Goal: Task Accomplishment & Management: Complete application form

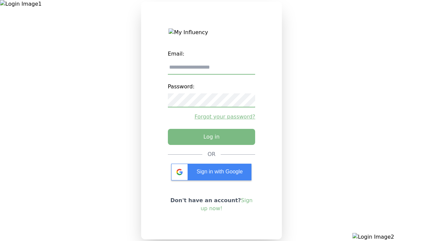
click at [211, 70] on input "email" at bounding box center [212, 67] width 88 height 14
type input "**********"
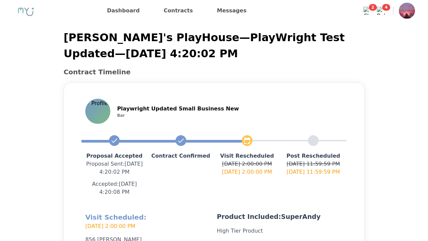
scroll to position [159, 0]
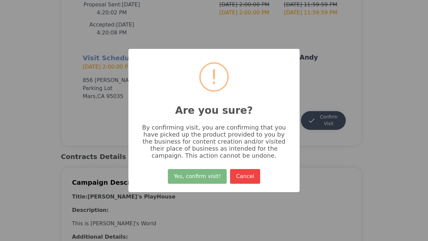
click at [198, 178] on button "Yes, confirm visit!" at bounding box center [197, 176] width 59 height 15
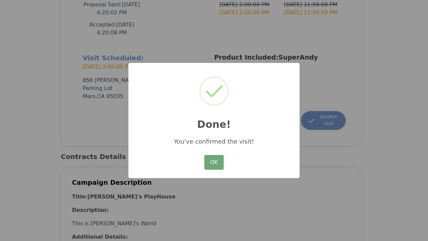
click at [214, 162] on button "OK" at bounding box center [213, 162] width 19 height 15
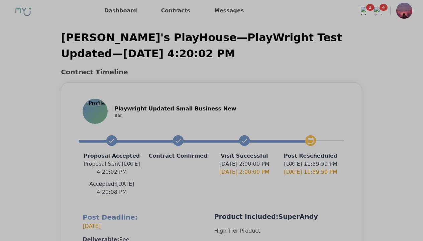
scroll to position [151, 0]
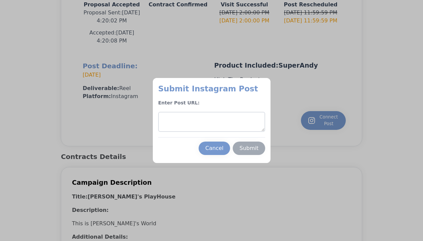
click at [211, 122] on textarea at bounding box center [211, 122] width 107 height 20
type textarea "**********"
click at [249, 148] on div "Submit" at bounding box center [248, 148] width 19 height 8
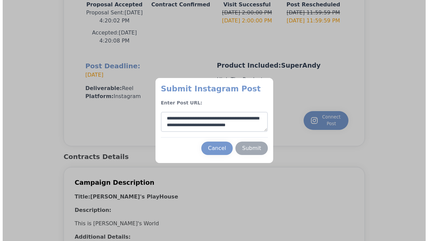
scroll to position [3, 0]
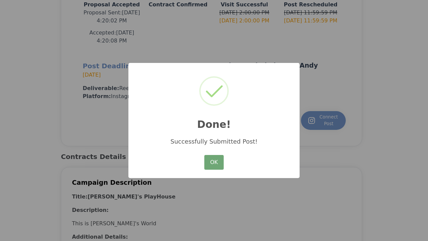
click at [214, 162] on button "OK" at bounding box center [213, 162] width 19 height 15
